Goal: Navigation & Orientation: Find specific page/section

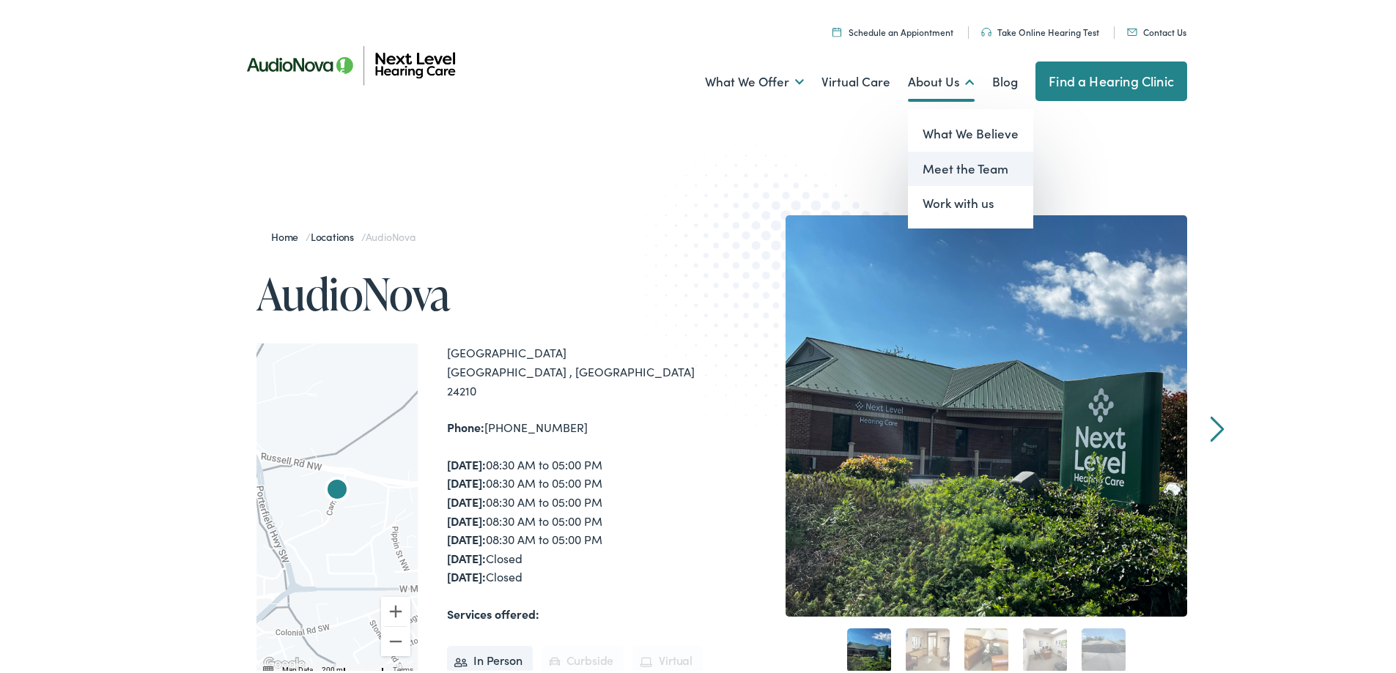
click at [956, 174] on link "Meet the Team" at bounding box center [970, 166] width 125 height 35
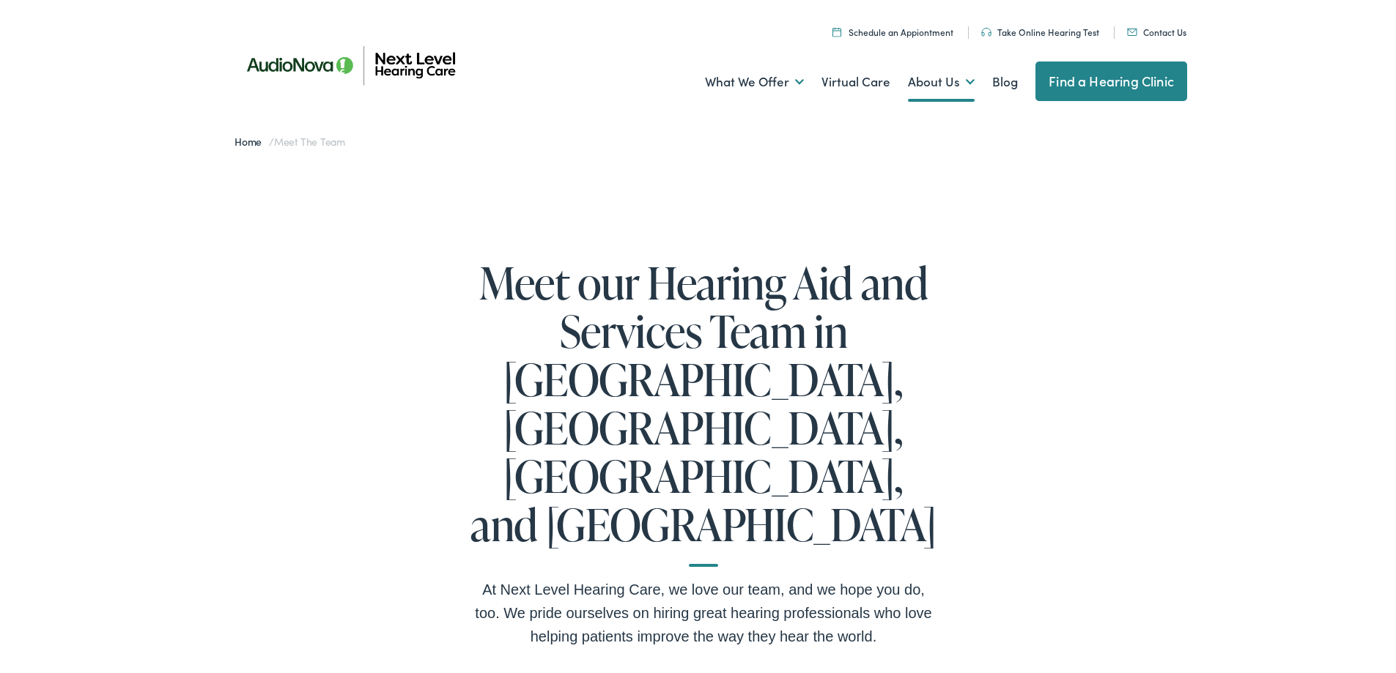
click at [271, 58] on img at bounding box center [352, 62] width 264 height 89
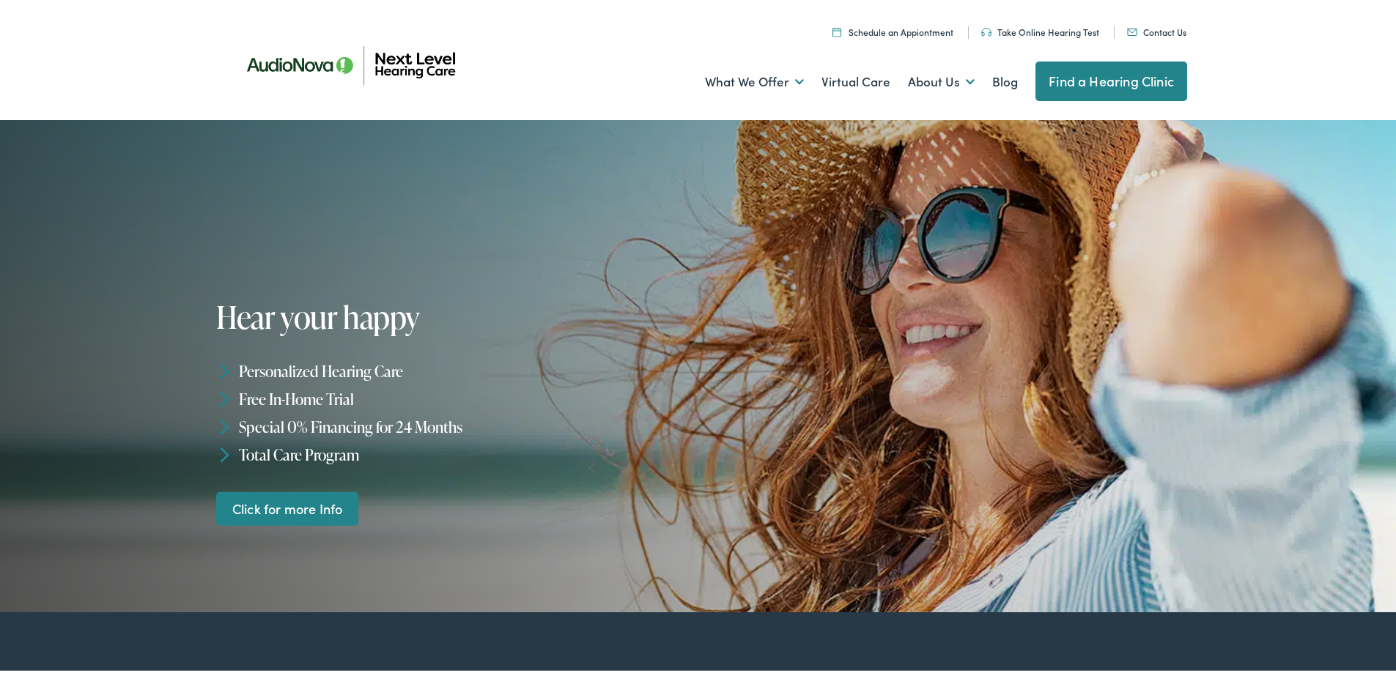
click at [133, 105] on div "Menu Close Schedule an Appiontment Take Online Hearing Test Contact Us Find a H…" at bounding box center [703, 58] width 1407 height 117
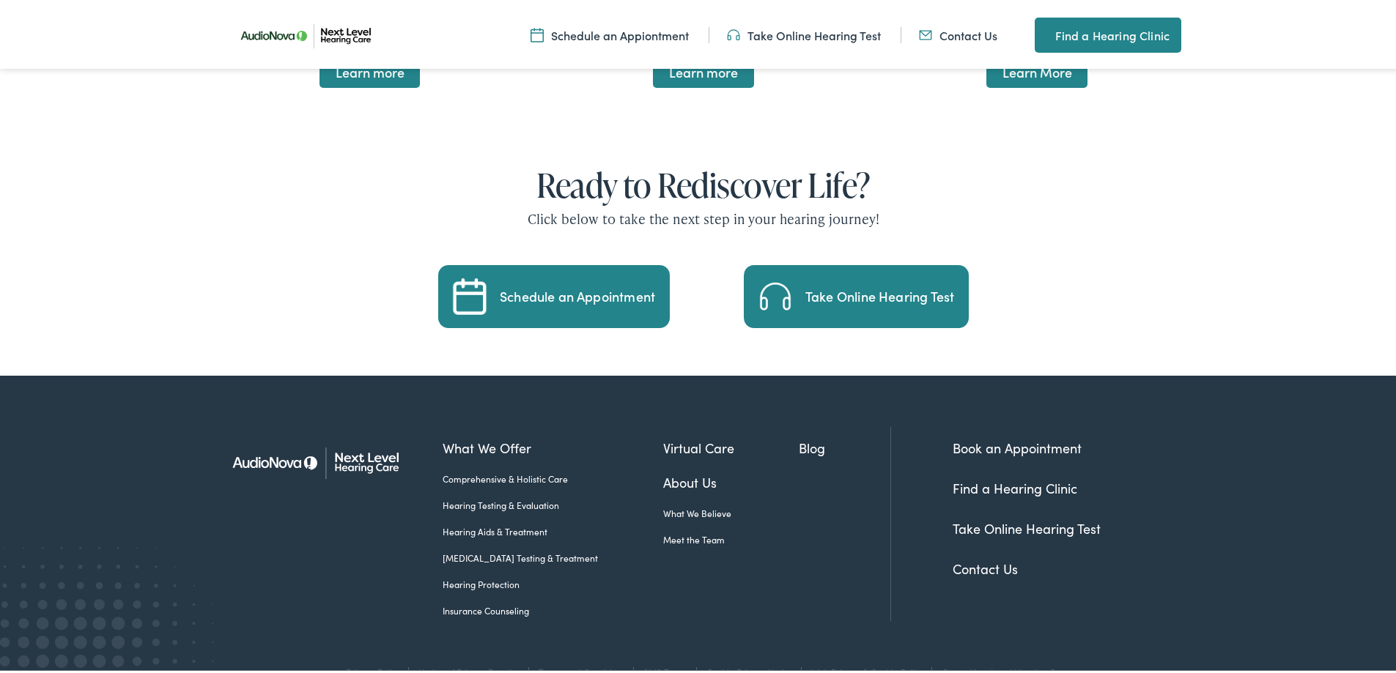
scroll to position [2583, 0]
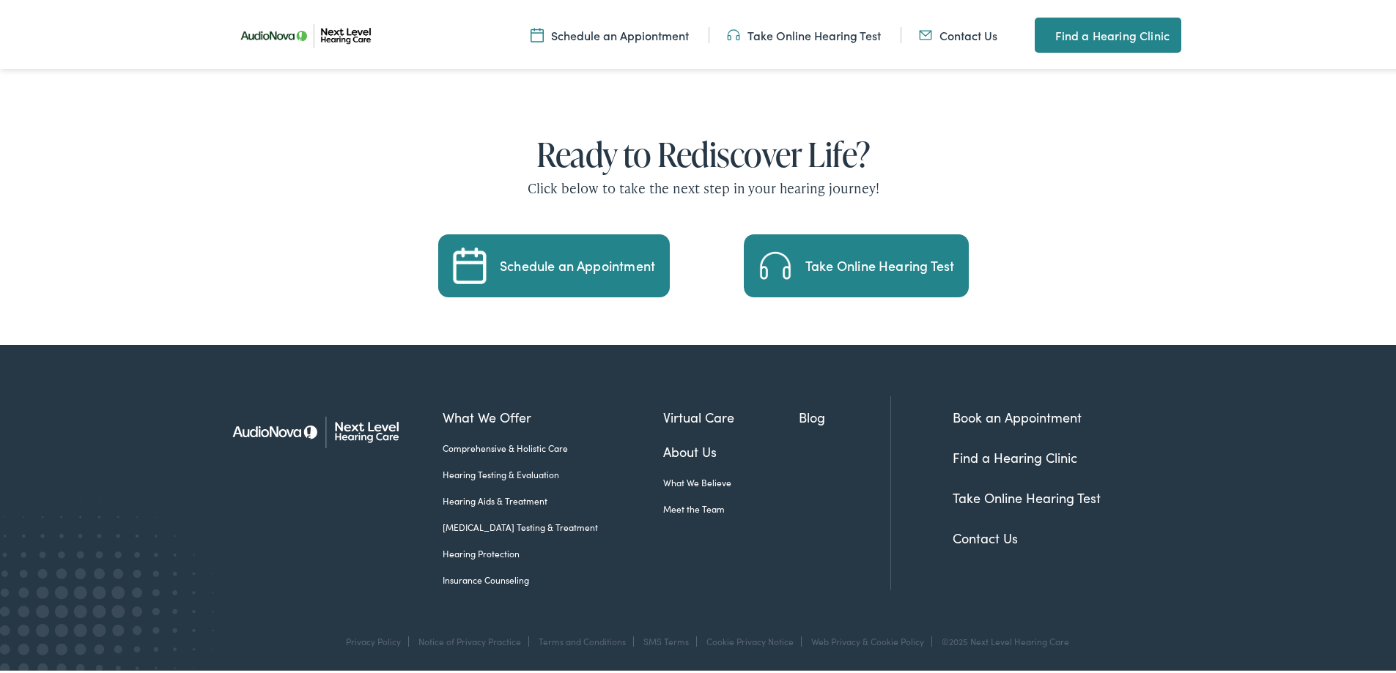
click at [667, 448] on link "About Us" at bounding box center [731, 449] width 136 height 20
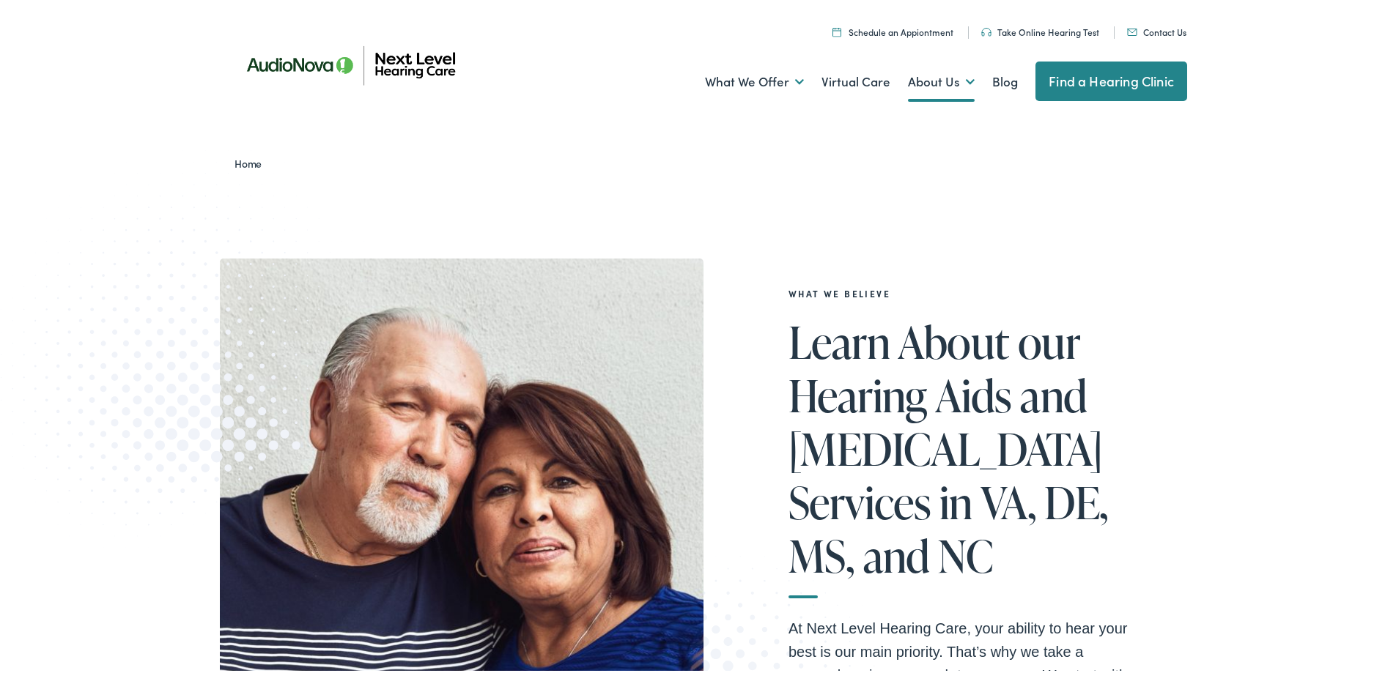
click at [171, 326] on img at bounding box center [171, 346] width 387 height 398
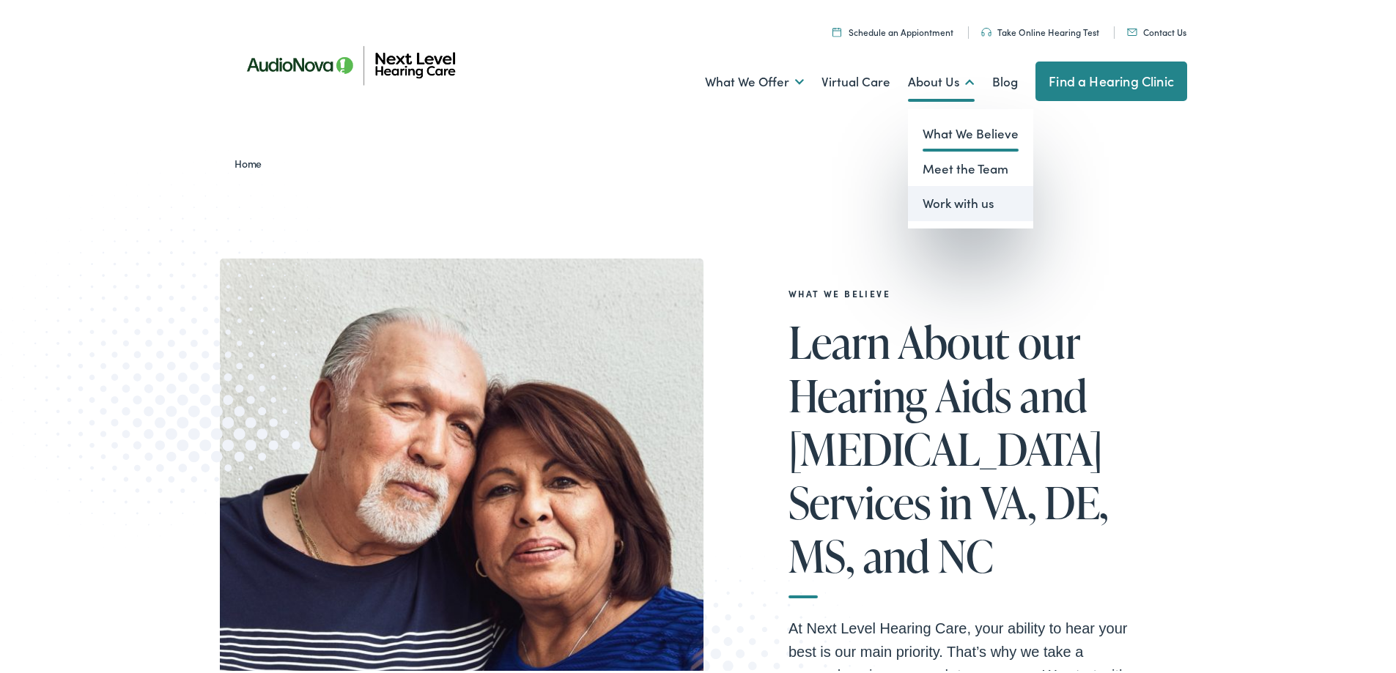
click at [963, 202] on link "Work with us" at bounding box center [970, 200] width 125 height 35
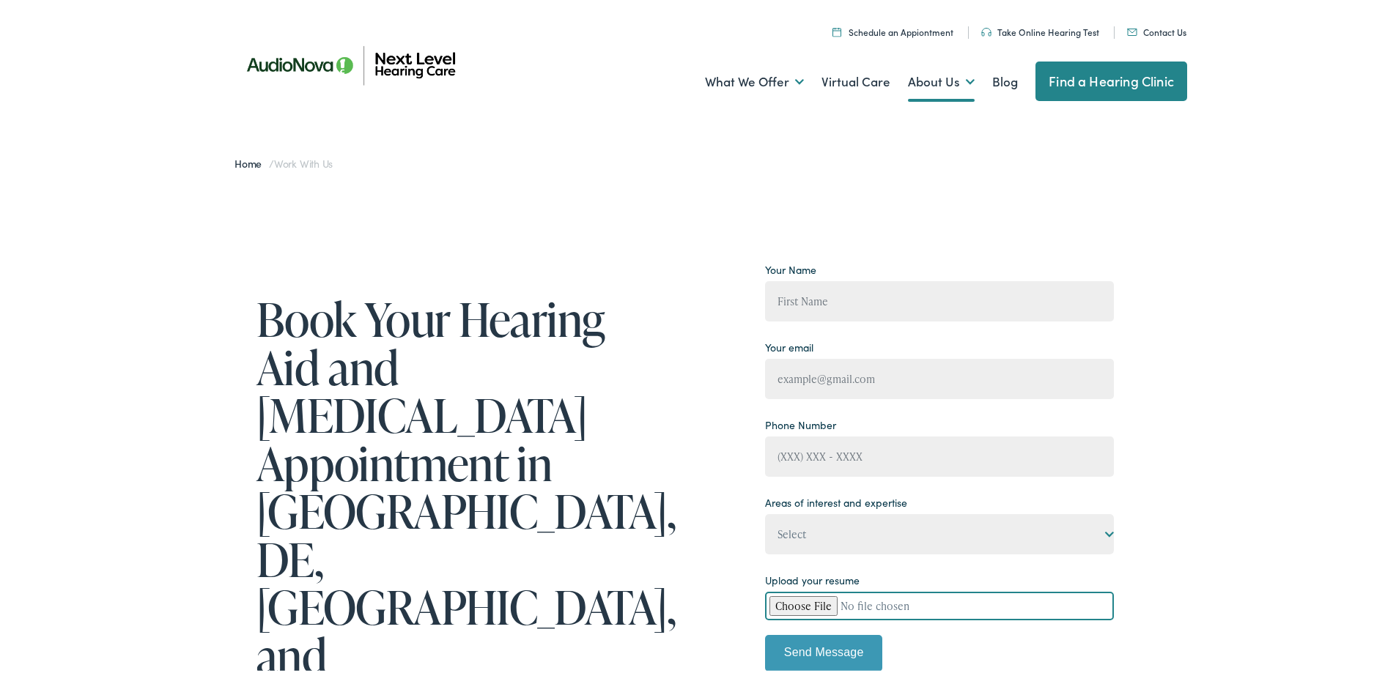
click at [304, 67] on img at bounding box center [352, 62] width 264 height 89
